Goal: Transaction & Acquisition: Purchase product/service

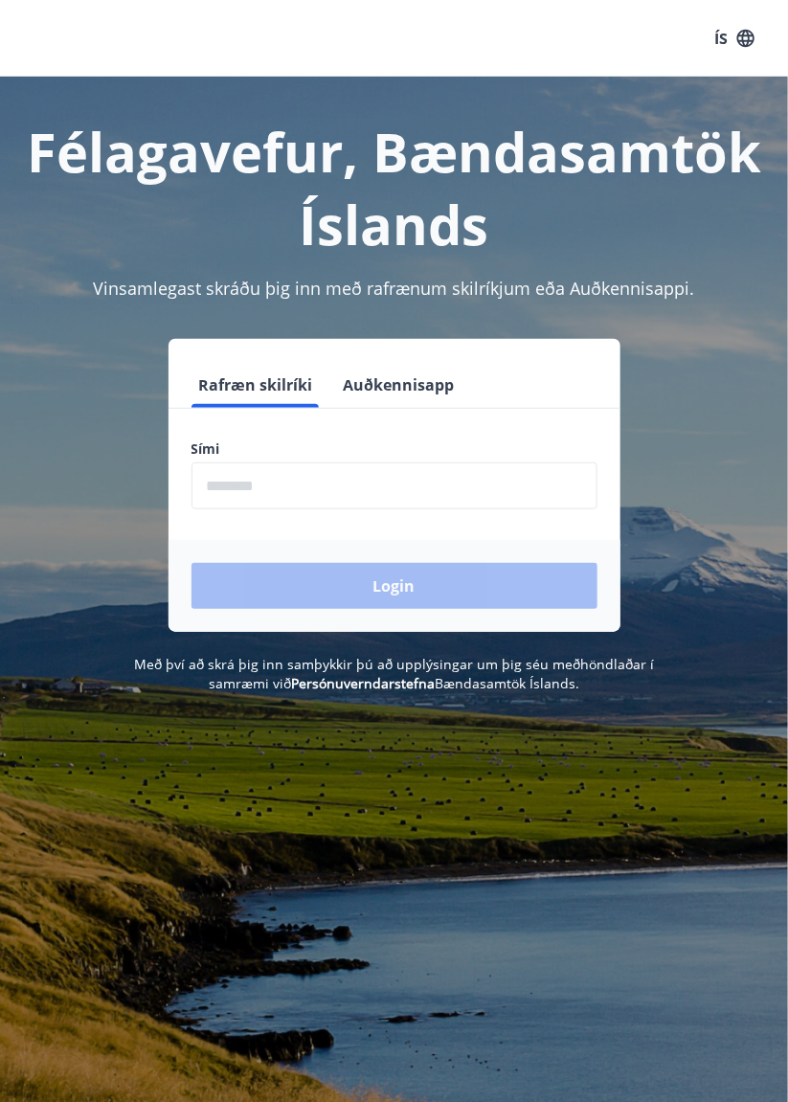
click at [277, 492] on input "phone" at bounding box center [395, 486] width 406 height 47
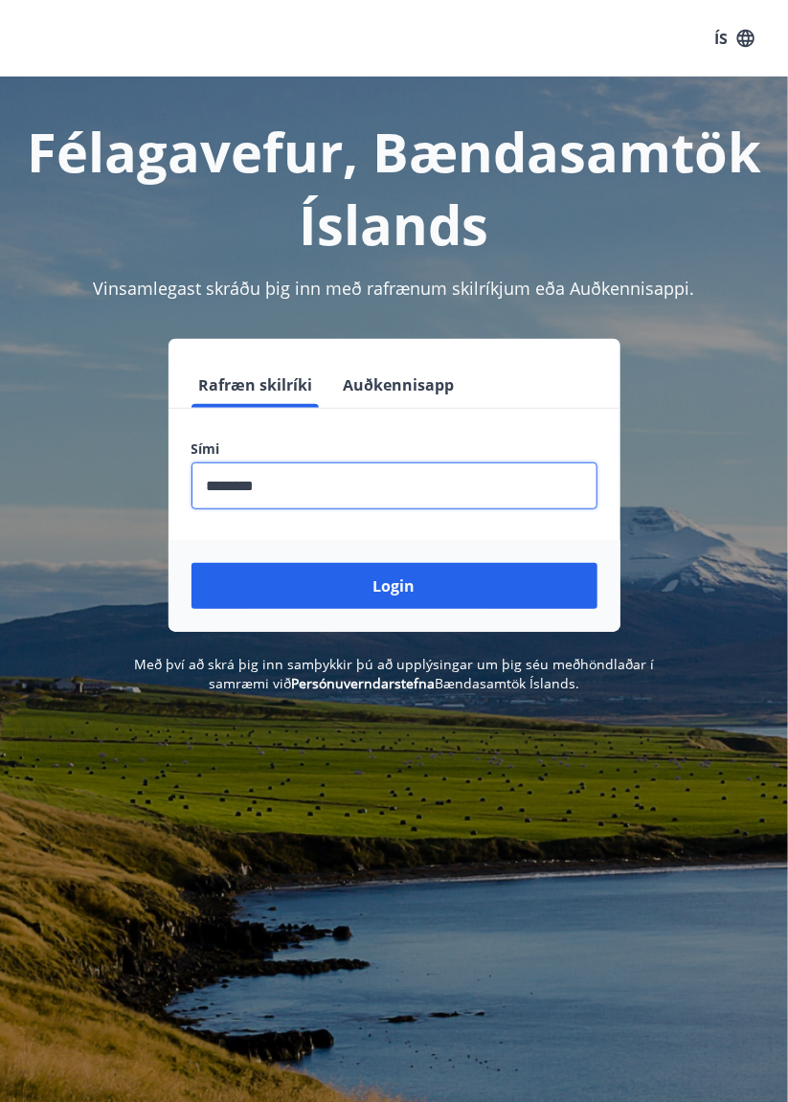
type input "********"
click at [192, 563] on button "Login" at bounding box center [395, 586] width 406 height 46
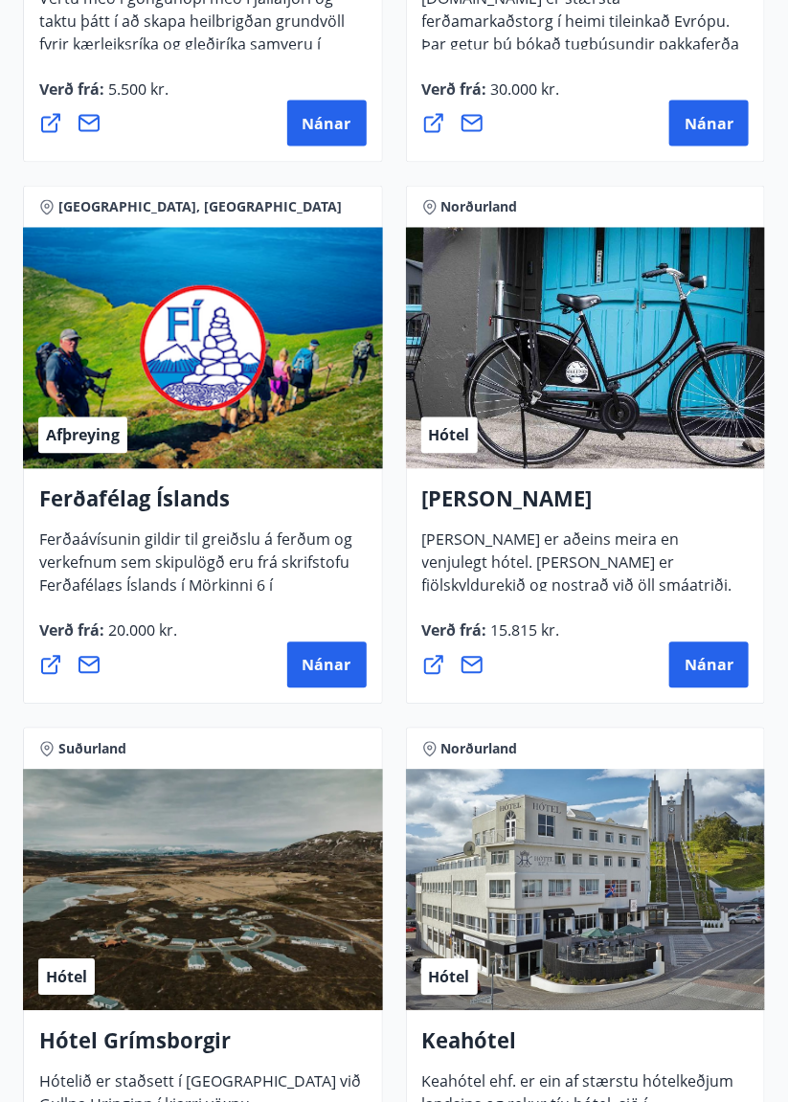
scroll to position [706, 0]
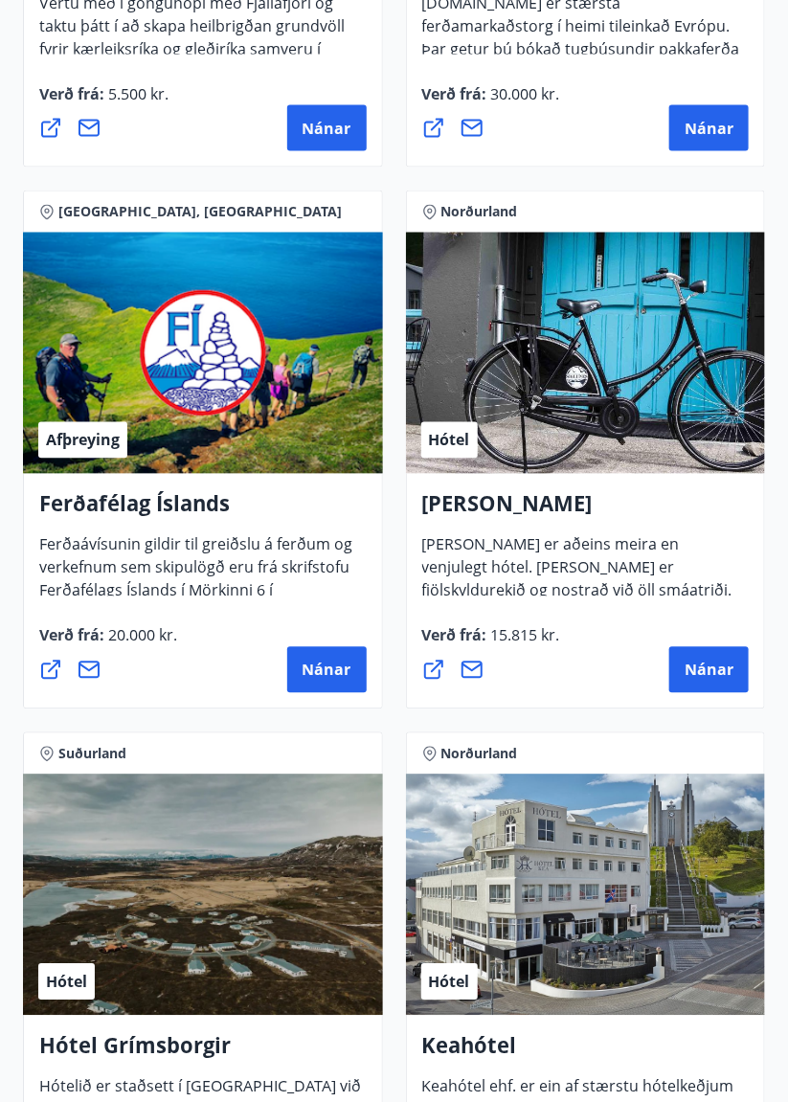
click at [721, 680] on button "Nánar" at bounding box center [708, 670] width 79 height 46
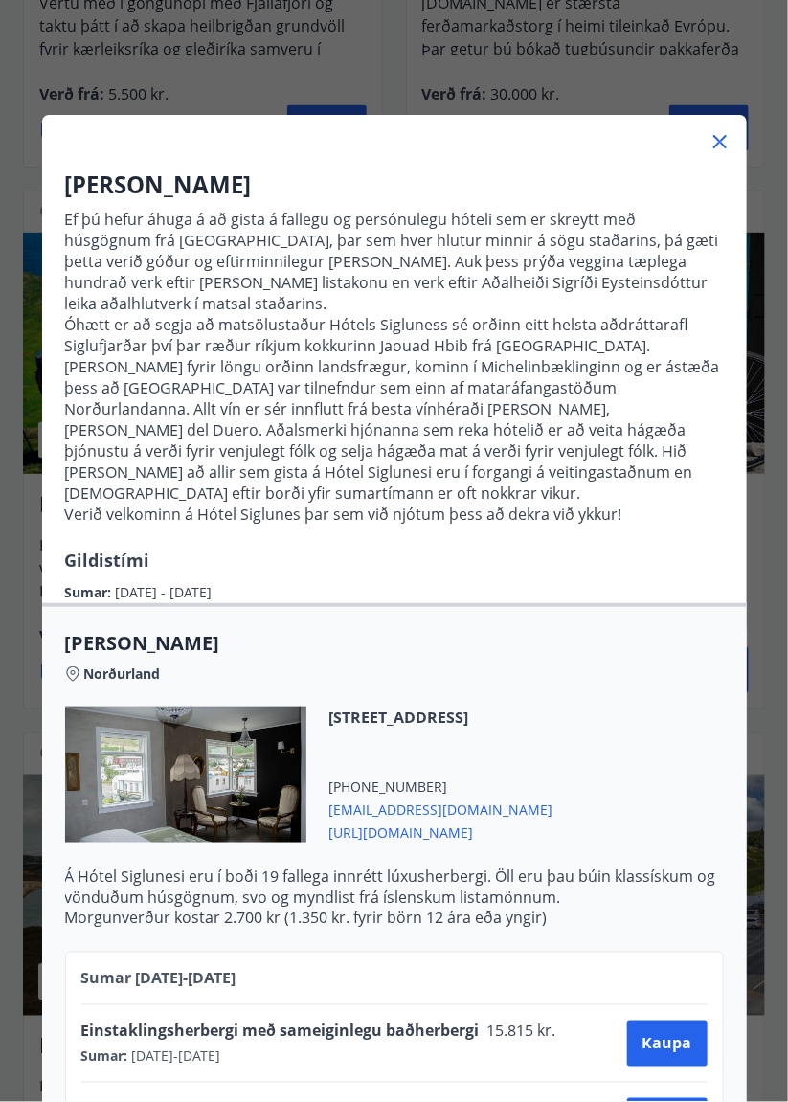
click at [719, 142] on icon at bounding box center [719, 142] width 3 height 3
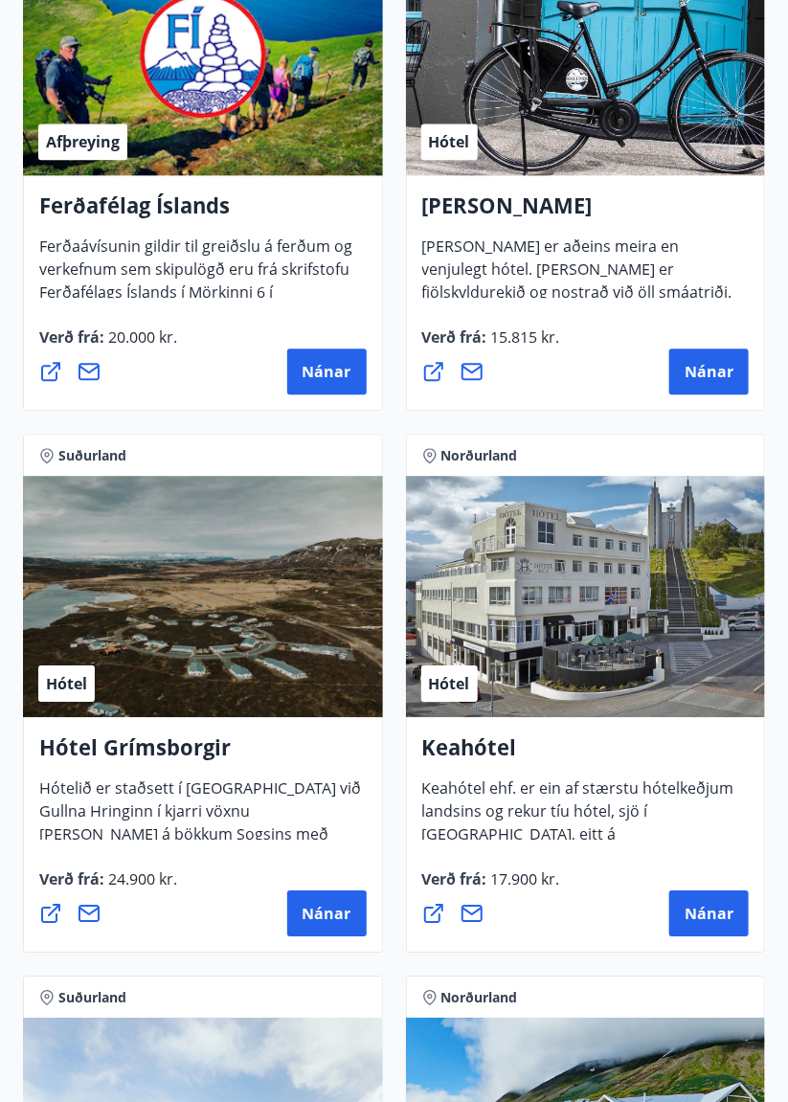
scroll to position [1006, 0]
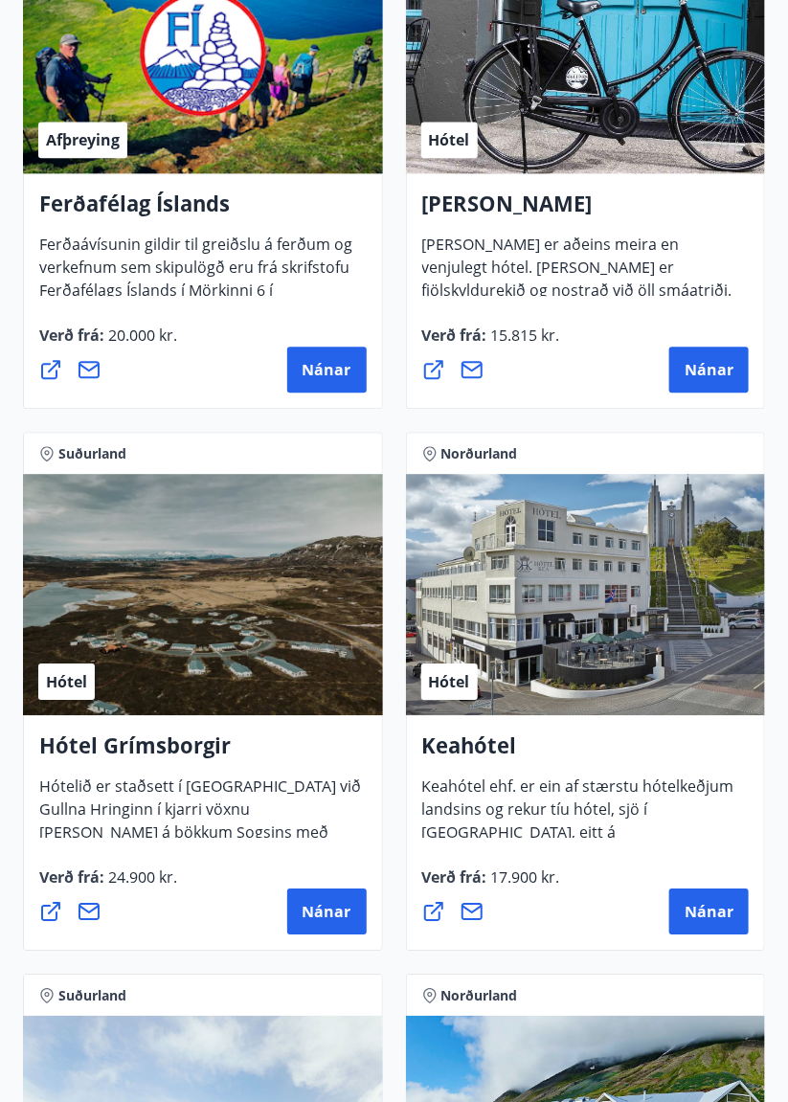
click at [709, 912] on span "Nánar" at bounding box center [709, 911] width 49 height 21
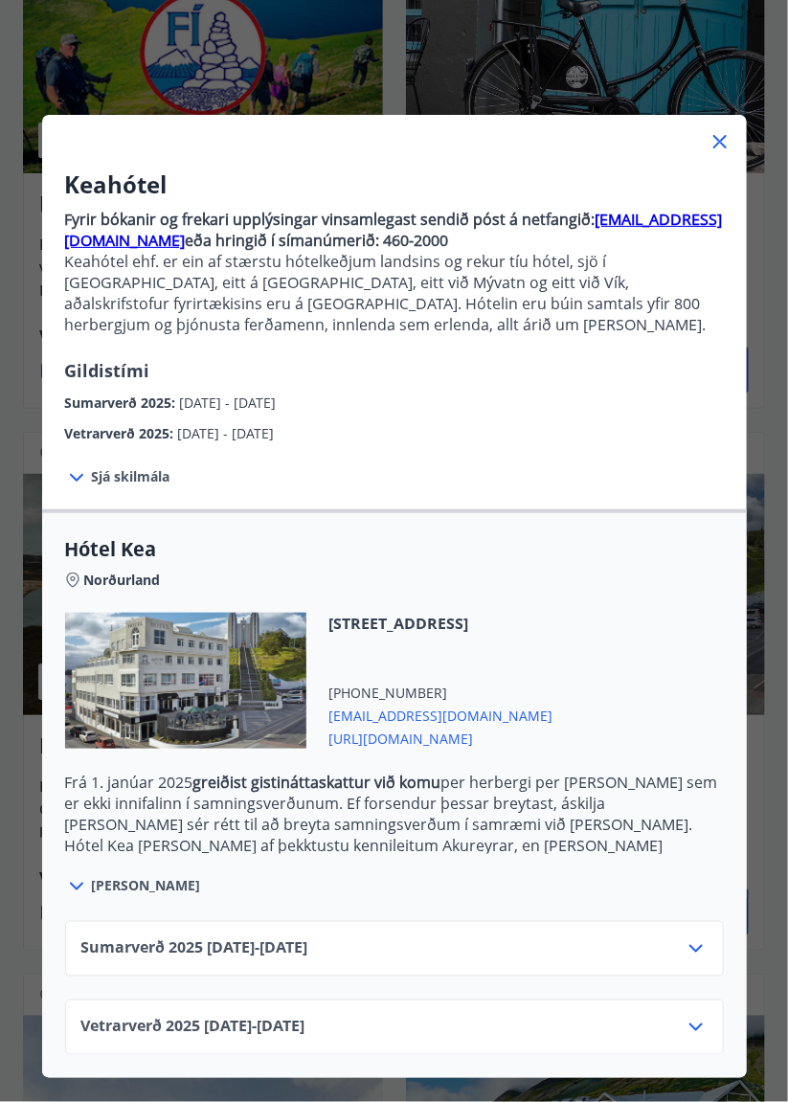
click at [699, 946] on icon at bounding box center [695, 949] width 13 height 8
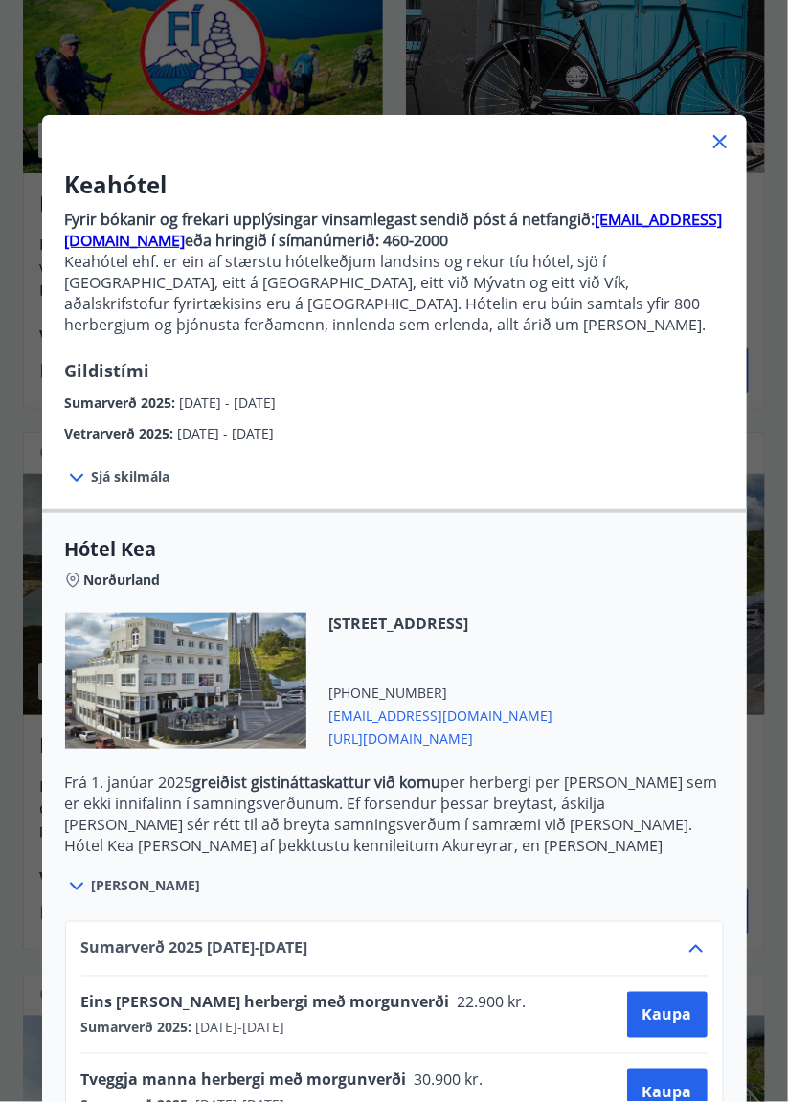
scroll to position [38, 0]
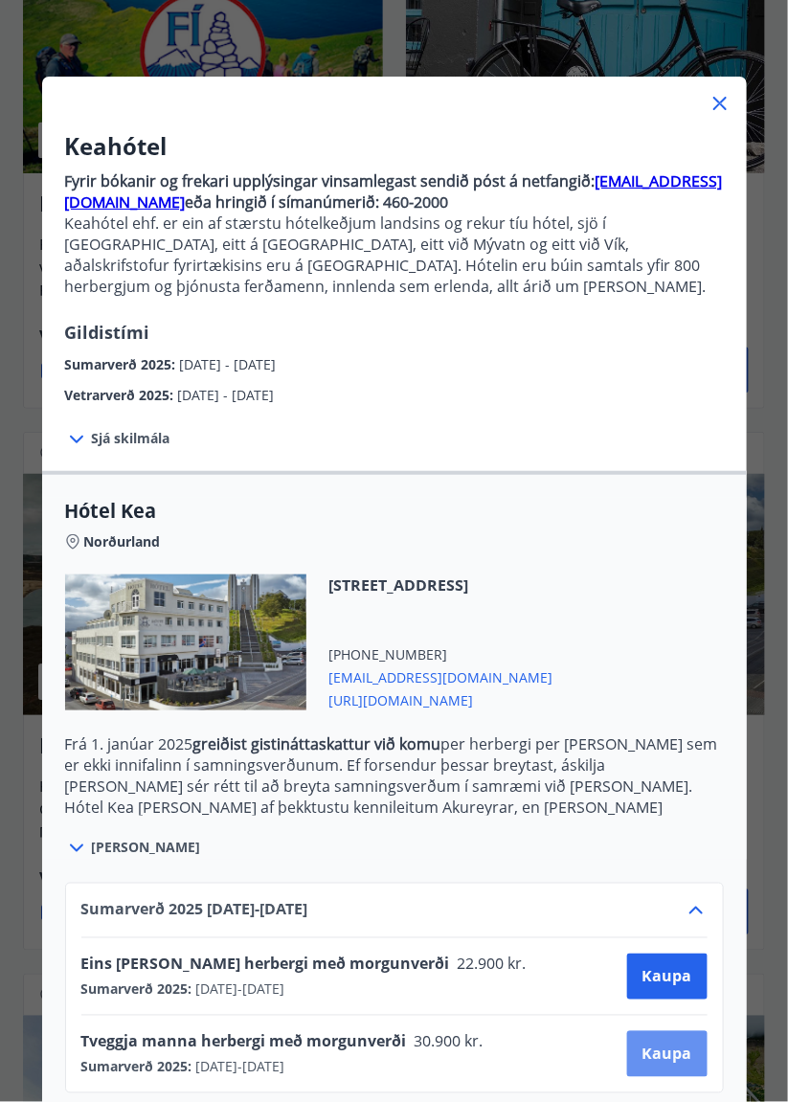
click at [667, 1053] on span "Kaupa" at bounding box center [668, 1054] width 50 height 21
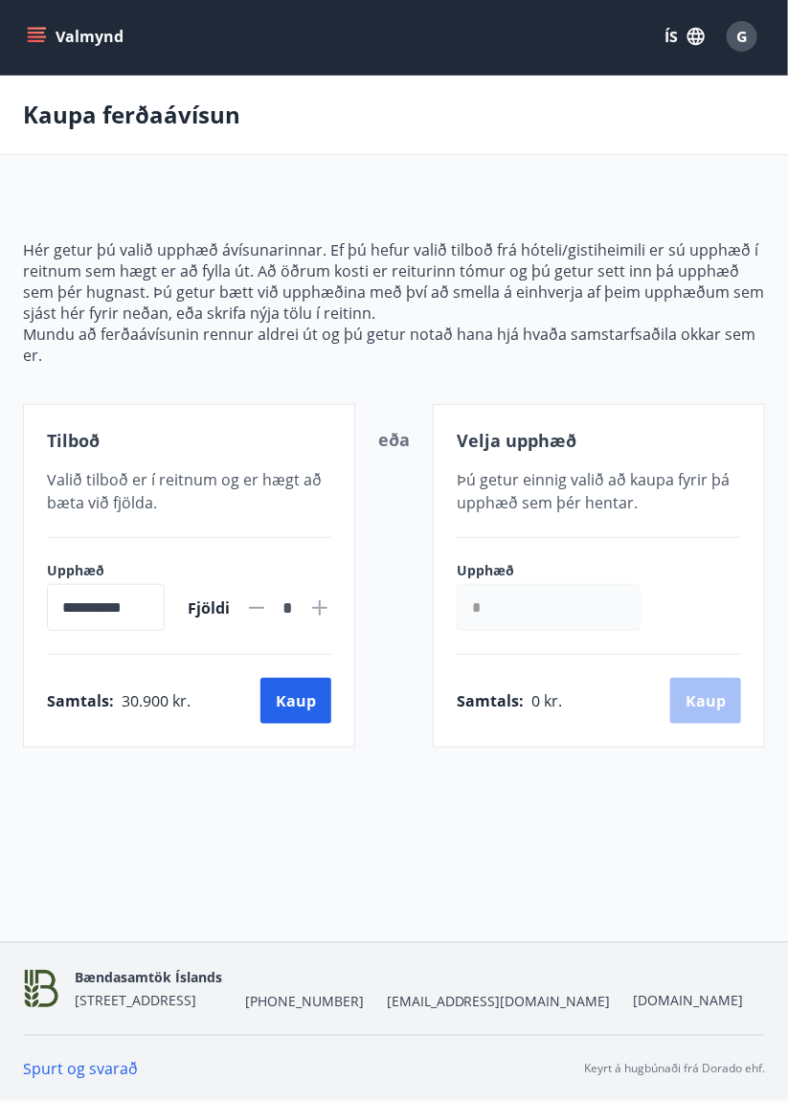
click at [320, 607] on icon at bounding box center [320, 608] width 2 height 2
type input "*"
click at [297, 703] on button "Kaup" at bounding box center [295, 701] width 71 height 46
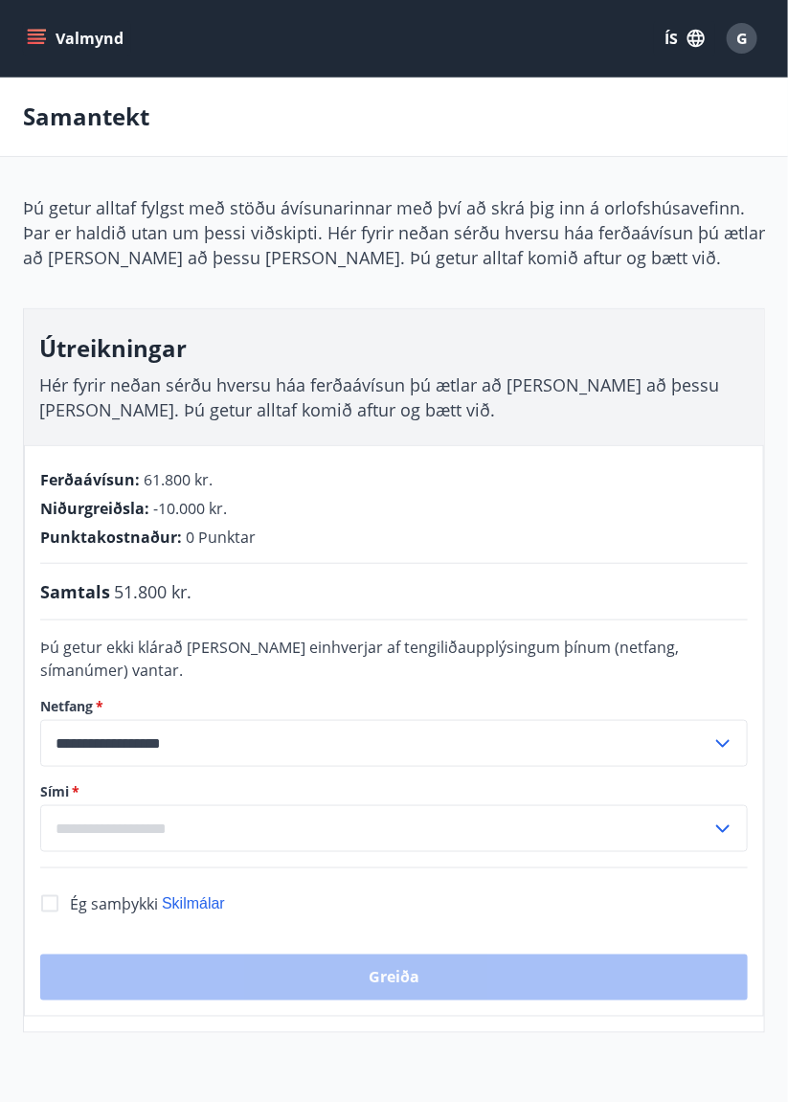
click at [35, 32] on icon "menu" at bounding box center [36, 38] width 19 height 19
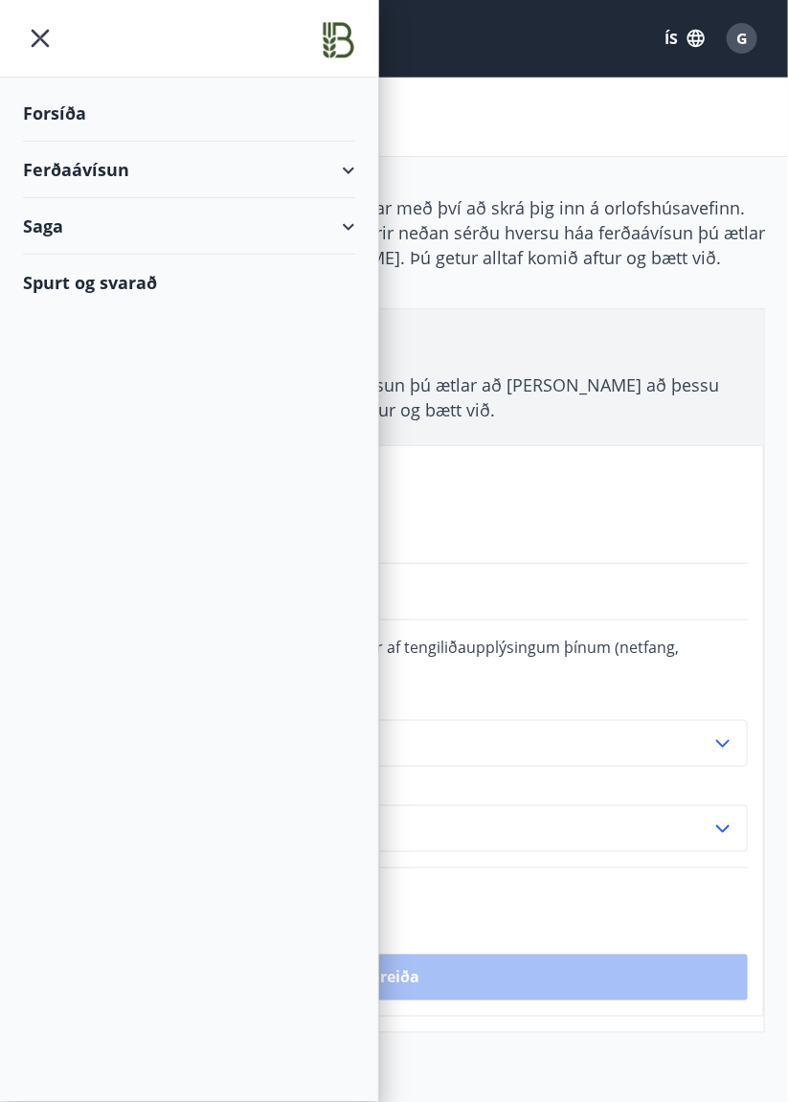
click at [638, 124] on div "Samantekt" at bounding box center [394, 117] width 788 height 79
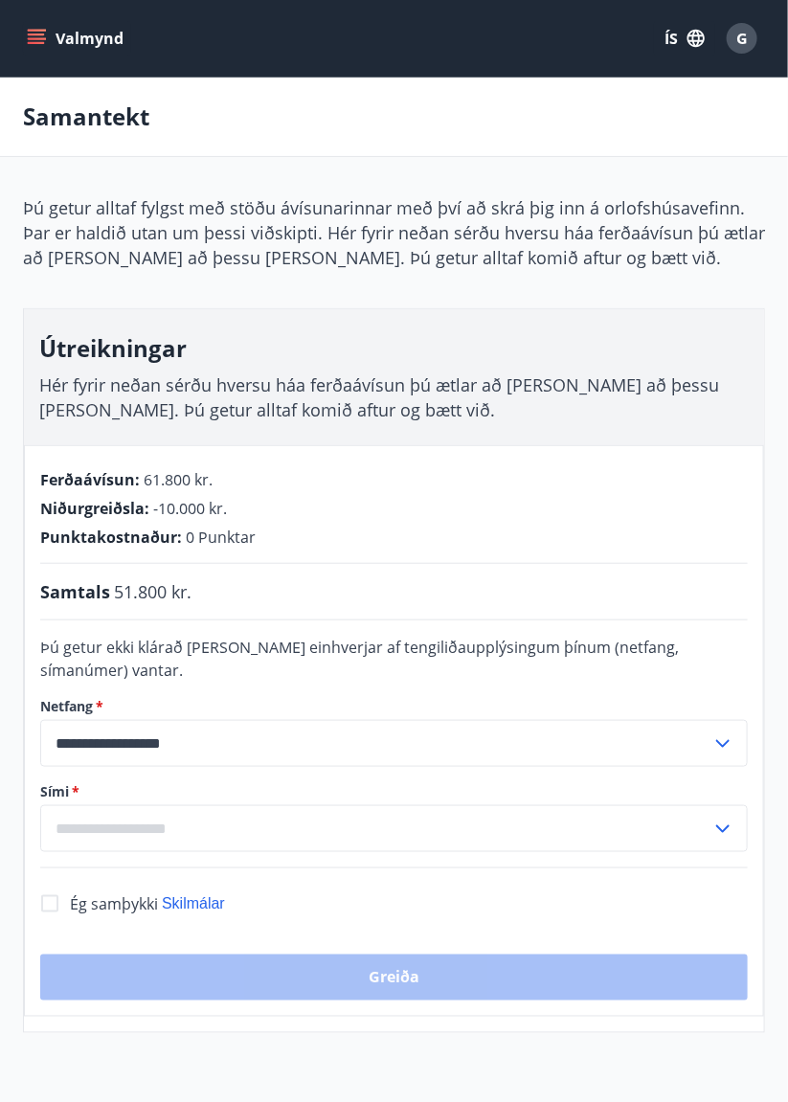
click at [744, 42] on span "G" at bounding box center [741, 38] width 11 height 21
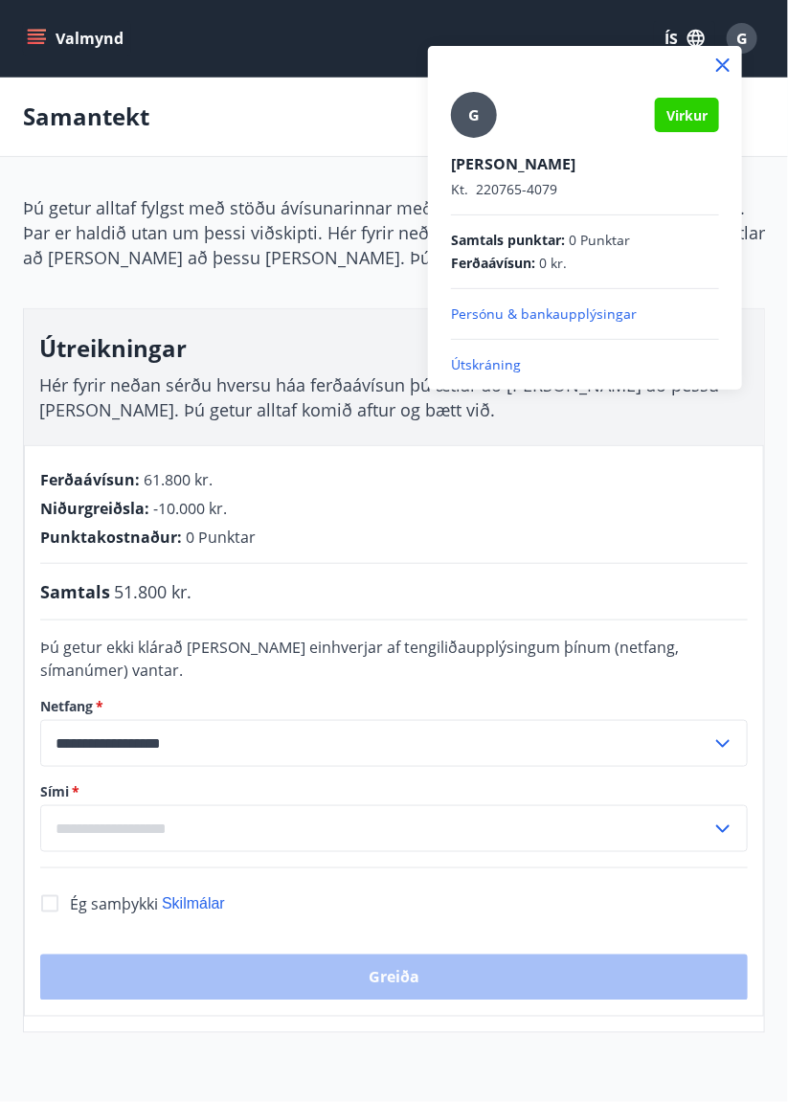
click at [488, 362] on p "Útskráning" at bounding box center [585, 364] width 268 height 19
